Goal: Transaction & Acquisition: Purchase product/service

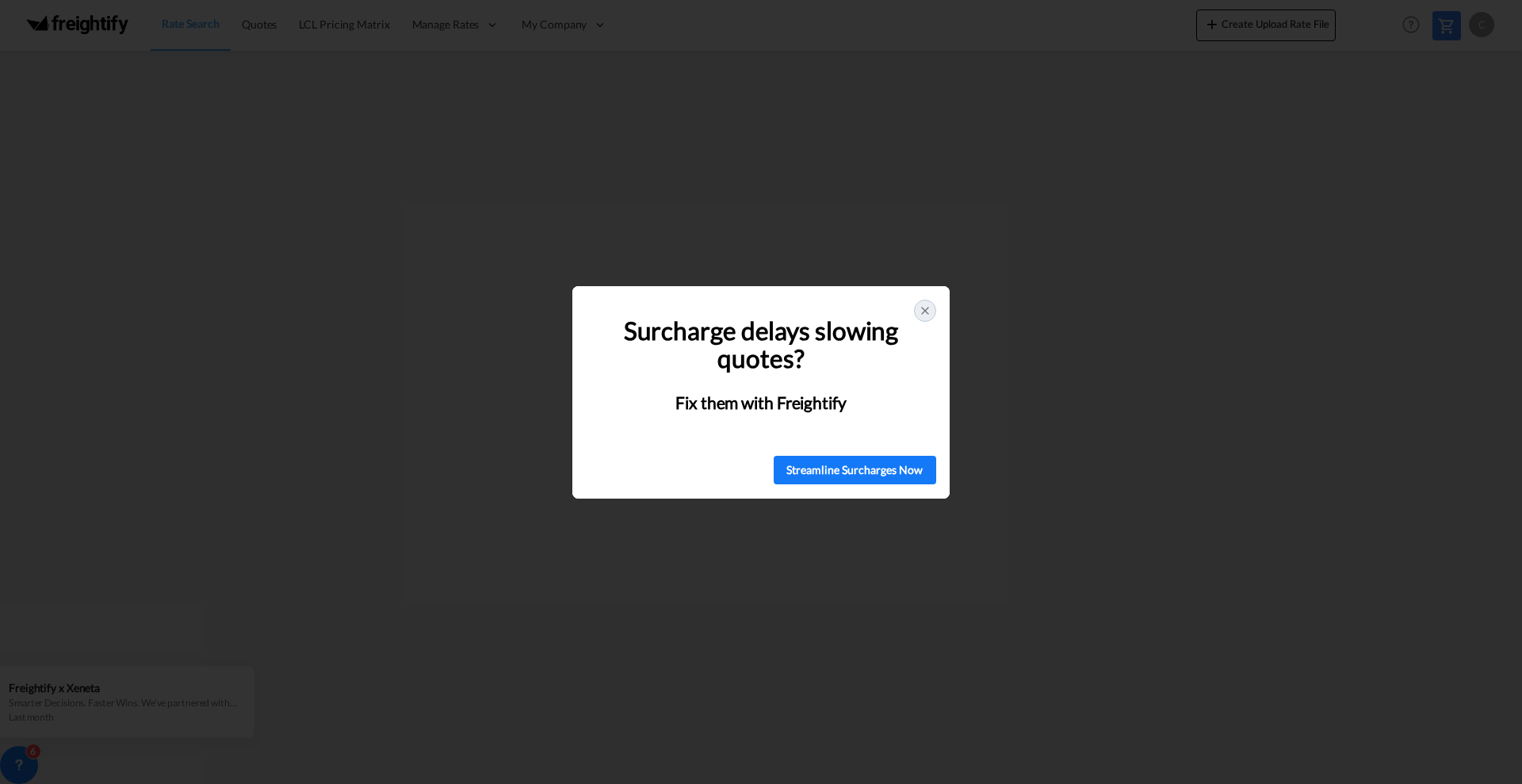
click at [923, 303] on div at bounding box center [925, 311] width 22 height 22
